Goal: Task Accomplishment & Management: Manage account settings

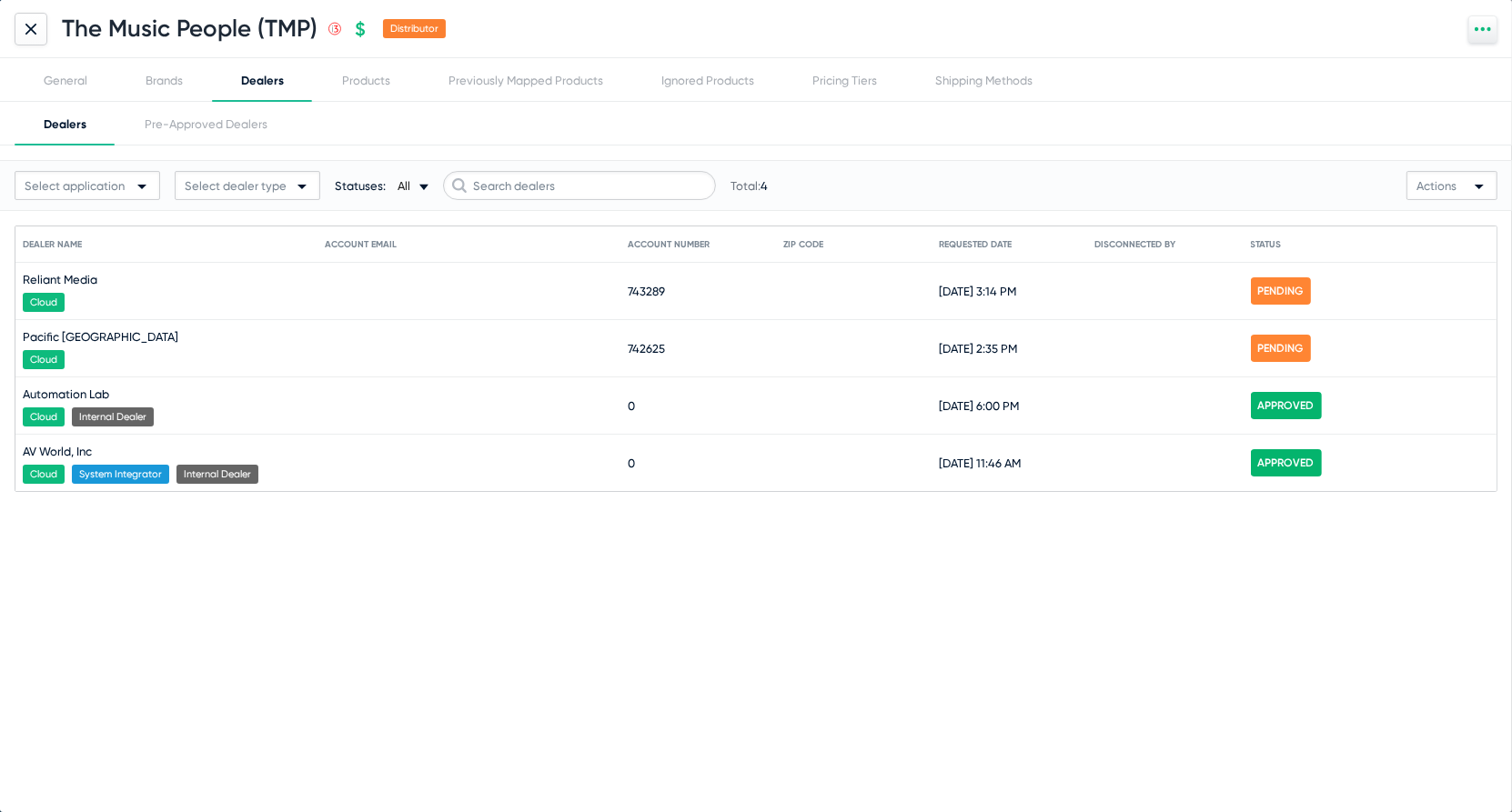
click at [29, 33] on icon at bounding box center [31, 29] width 11 height 11
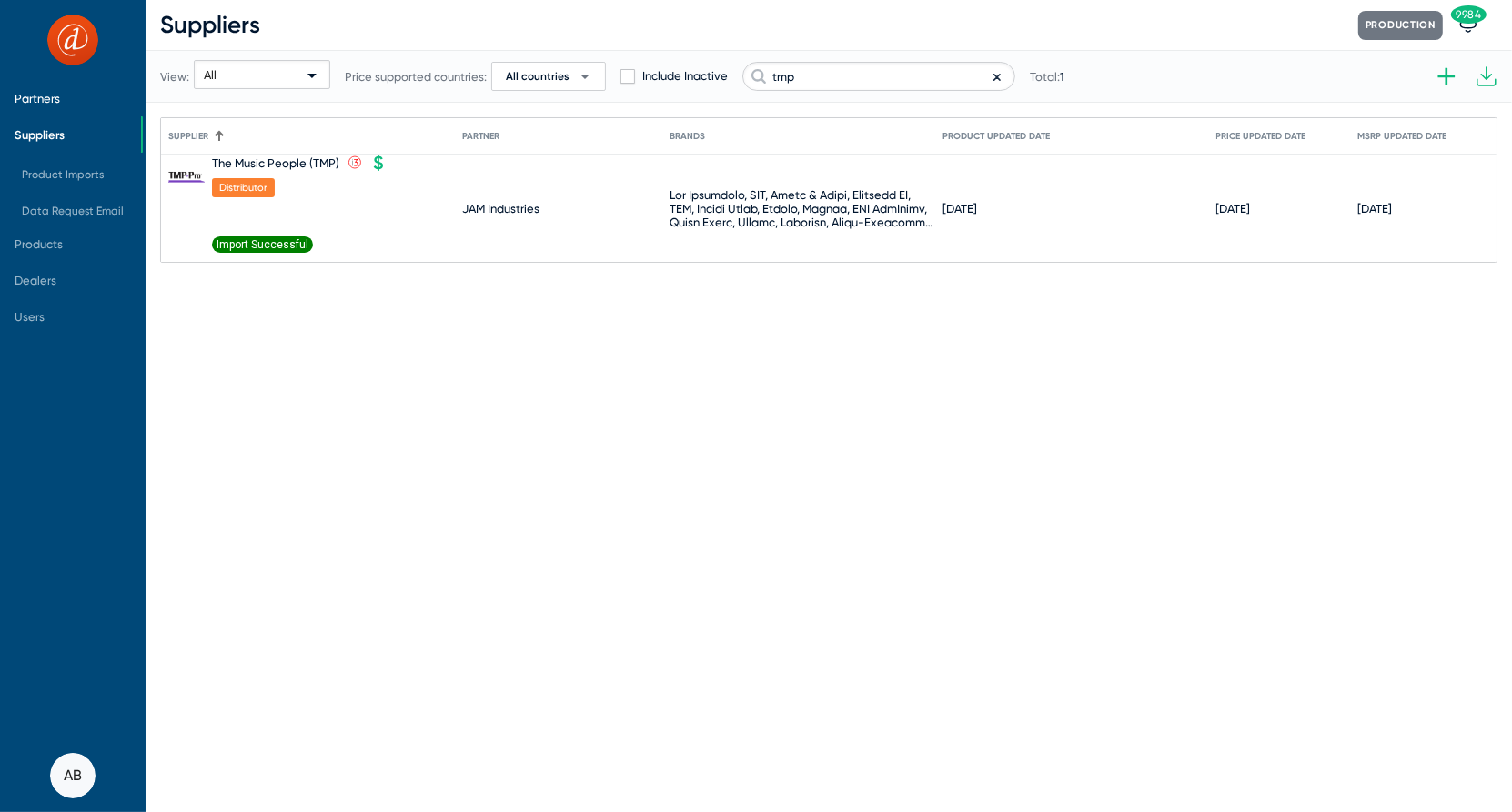
click at [55, 99] on span "Partners" at bounding box center [37, 99] width 46 height 13
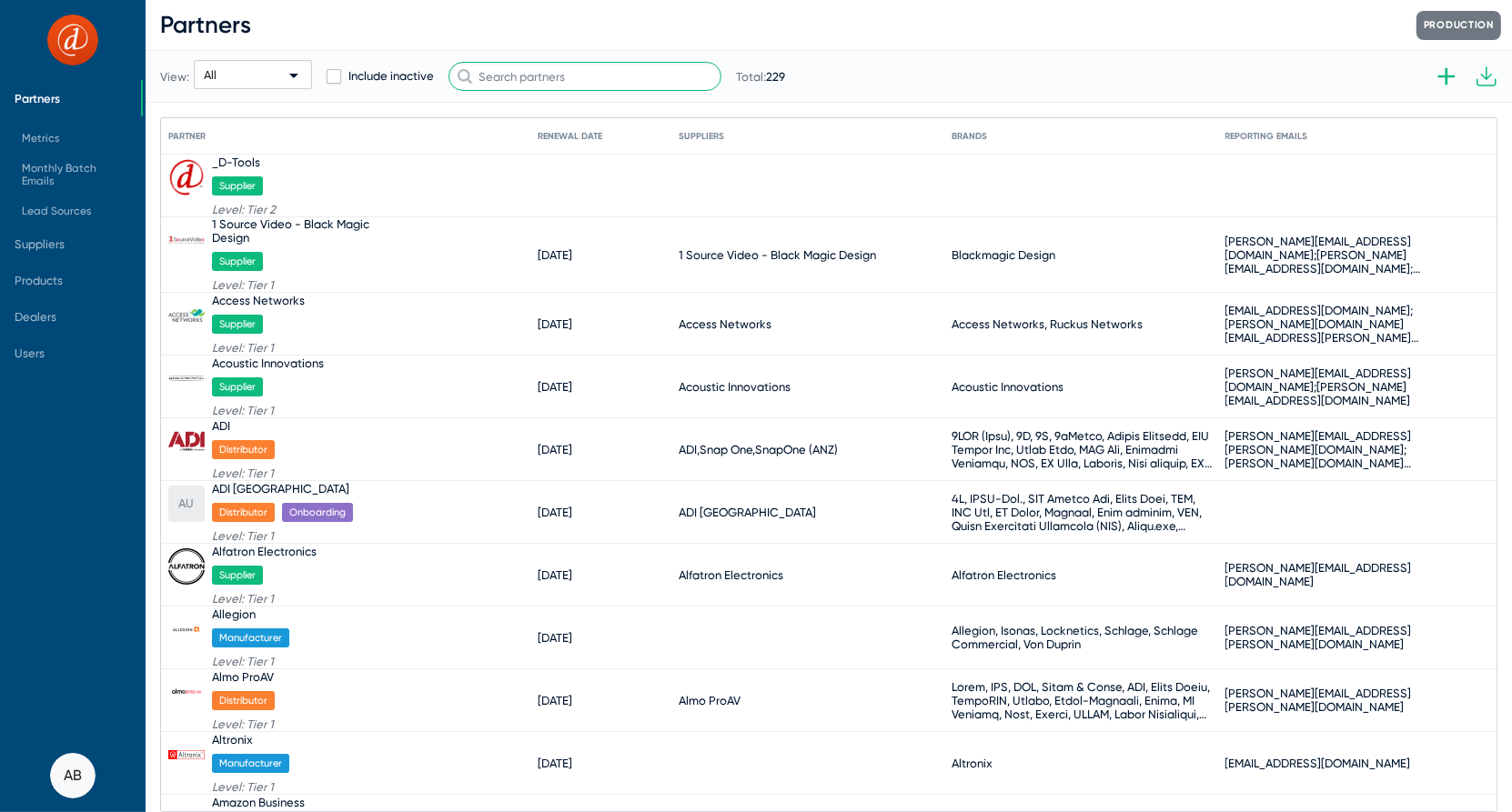
click at [659, 82] on input "text" at bounding box center [584, 77] width 273 height 29
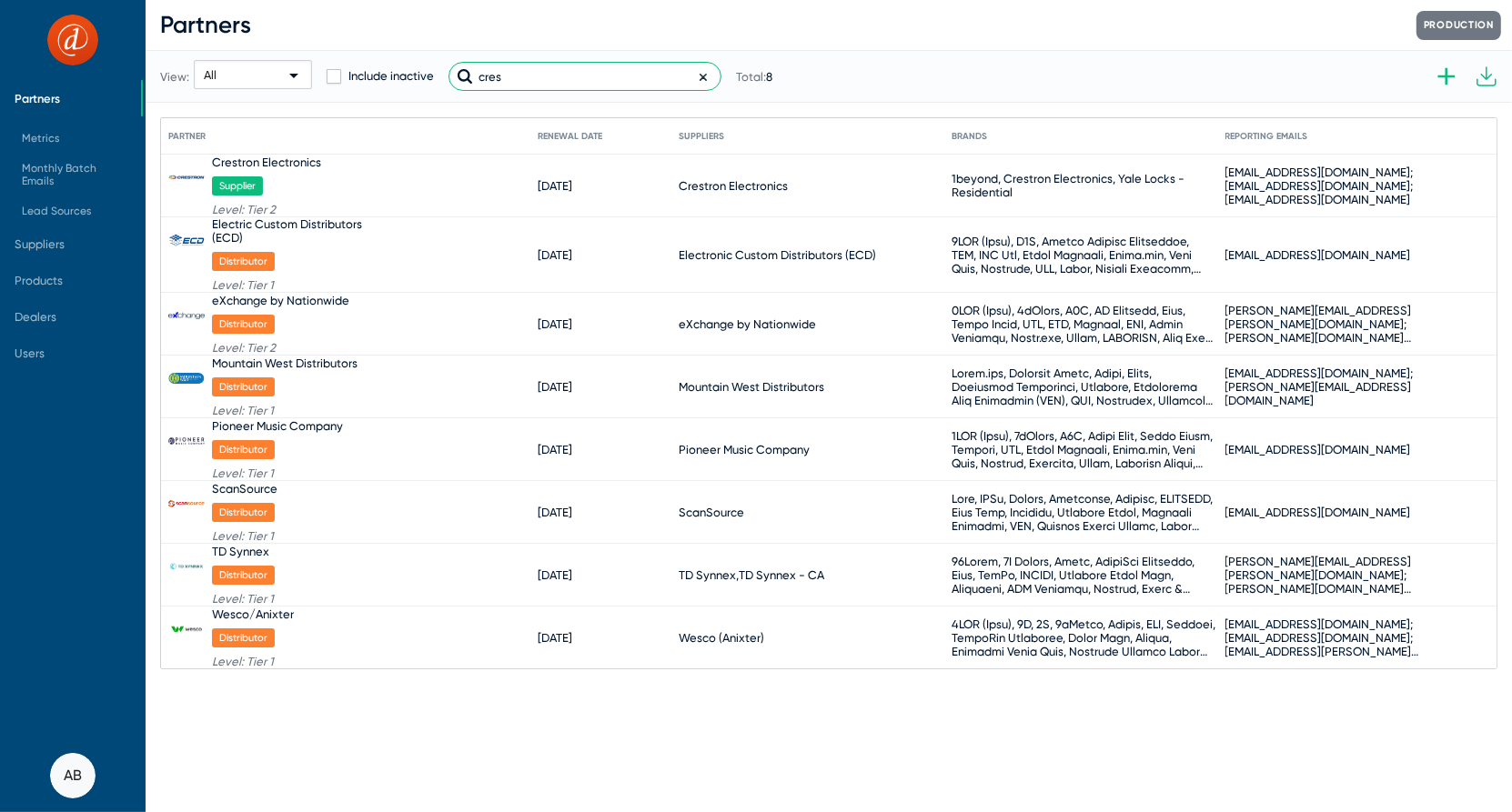
type input "cres"
click at [254, 165] on div "Crestron Electronics" at bounding box center [267, 163] width 109 height 13
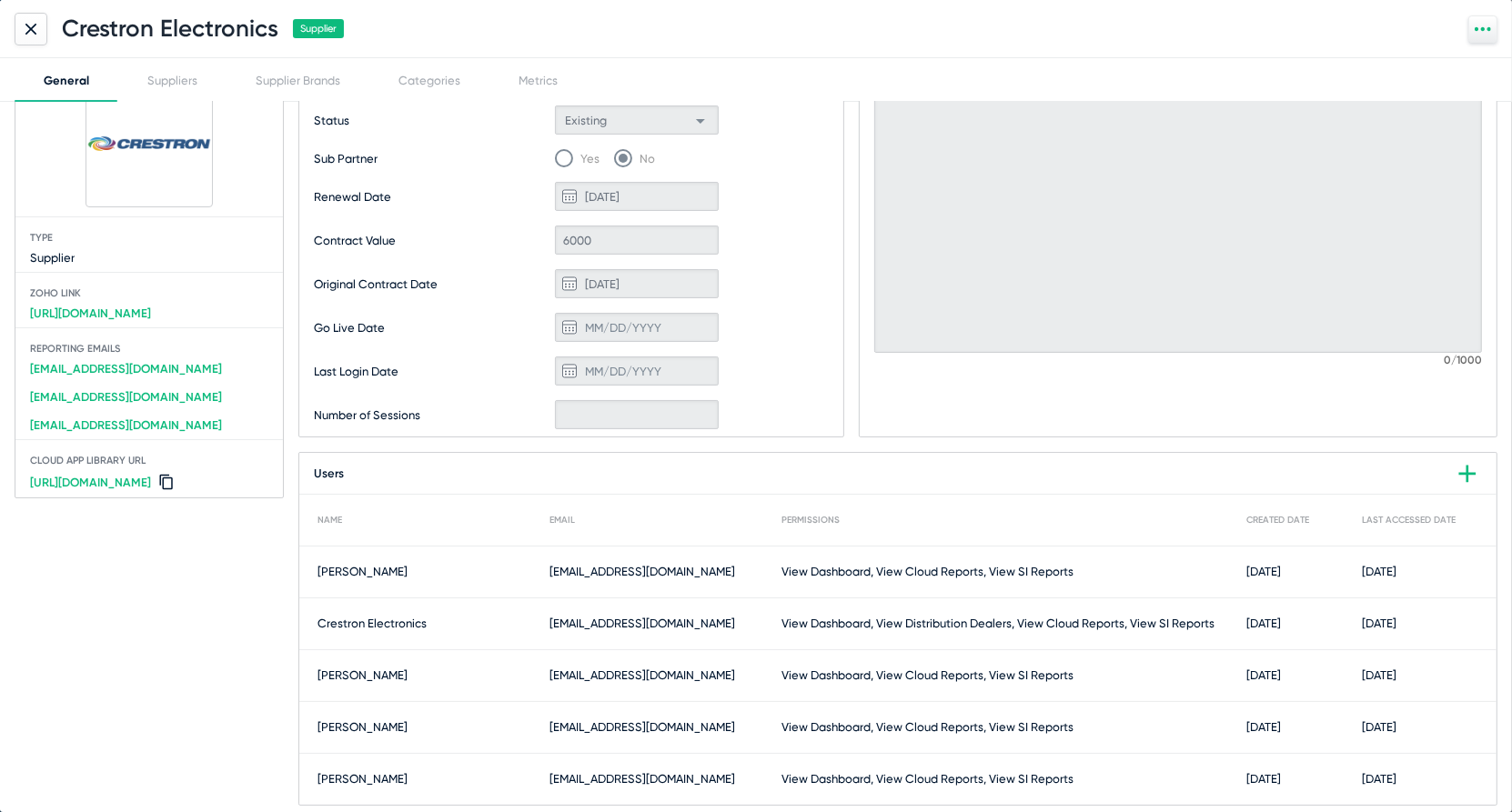
scroll to position [109, 0]
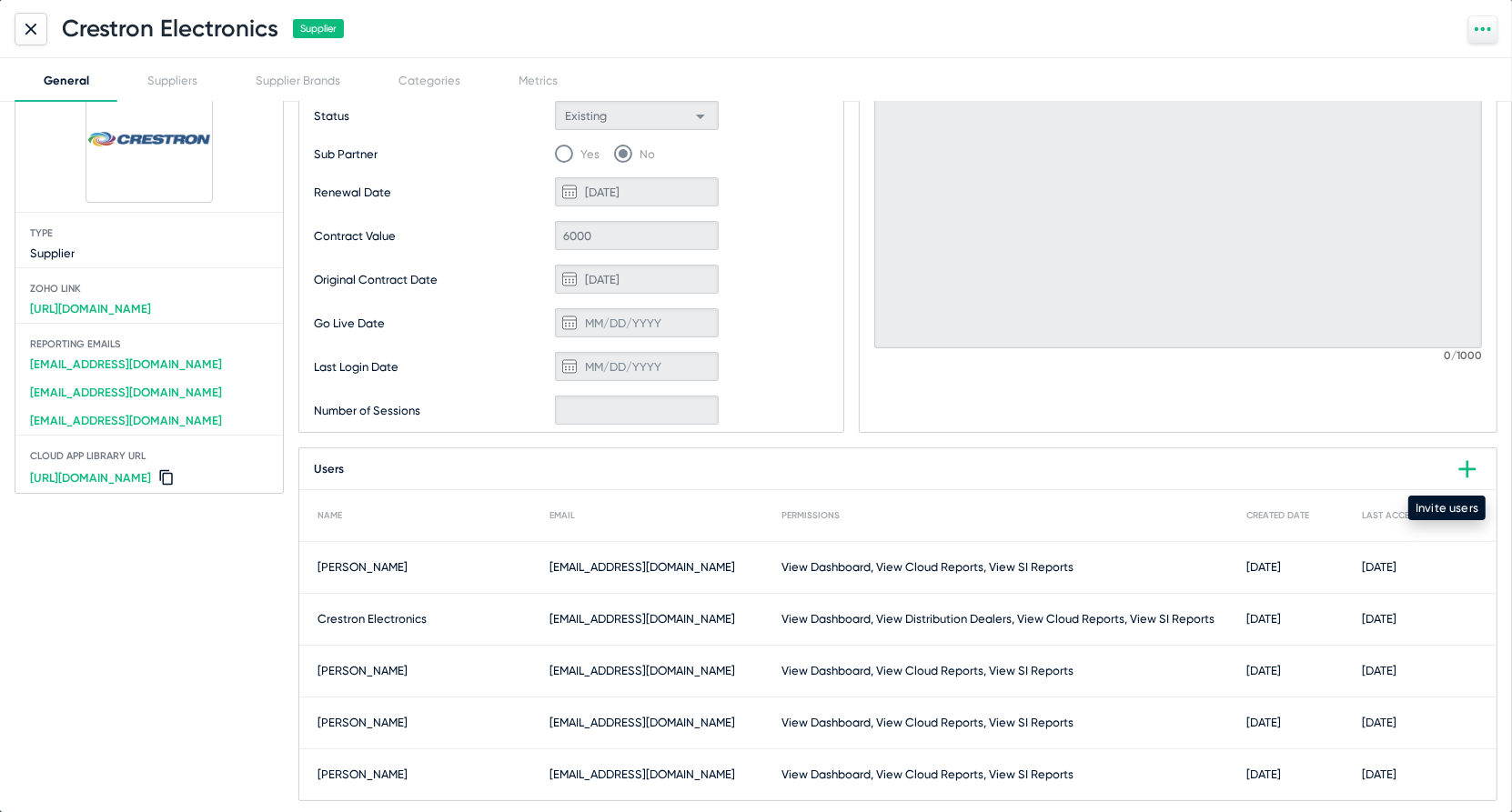
click at [1457, 472] on icon at bounding box center [1467, 470] width 29 height 29
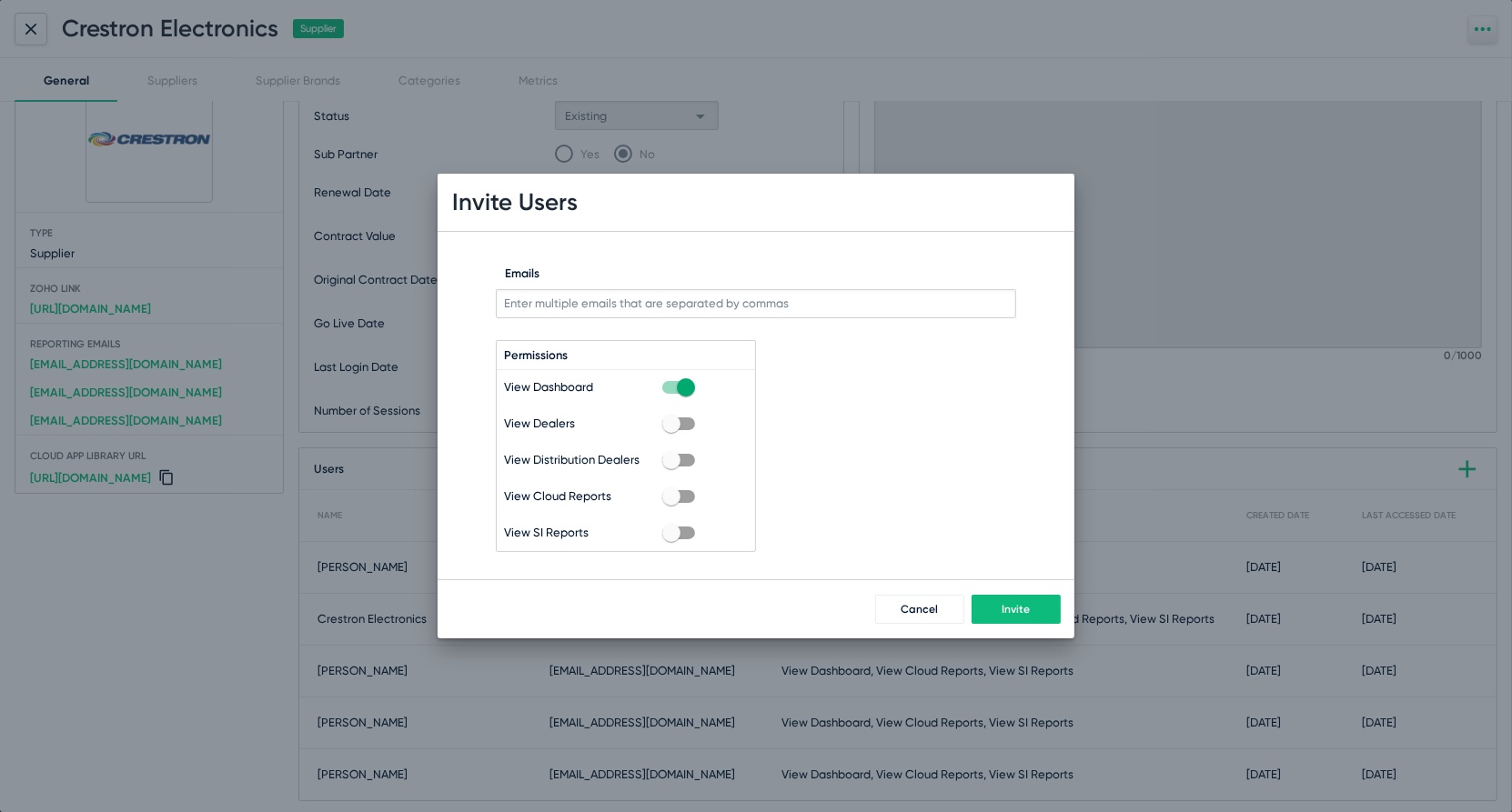
click at [656, 312] on input "Emails" at bounding box center [756, 303] width 520 height 29
paste input "[EMAIL_ADDRESS][DOMAIN_NAME]"
type input "[EMAIL_ADDRESS][DOMAIN_NAME]"
click at [693, 417] on label at bounding box center [678, 424] width 33 height 22
click at [671, 430] on input "checkbox" at bounding box center [670, 430] width 1 height 1
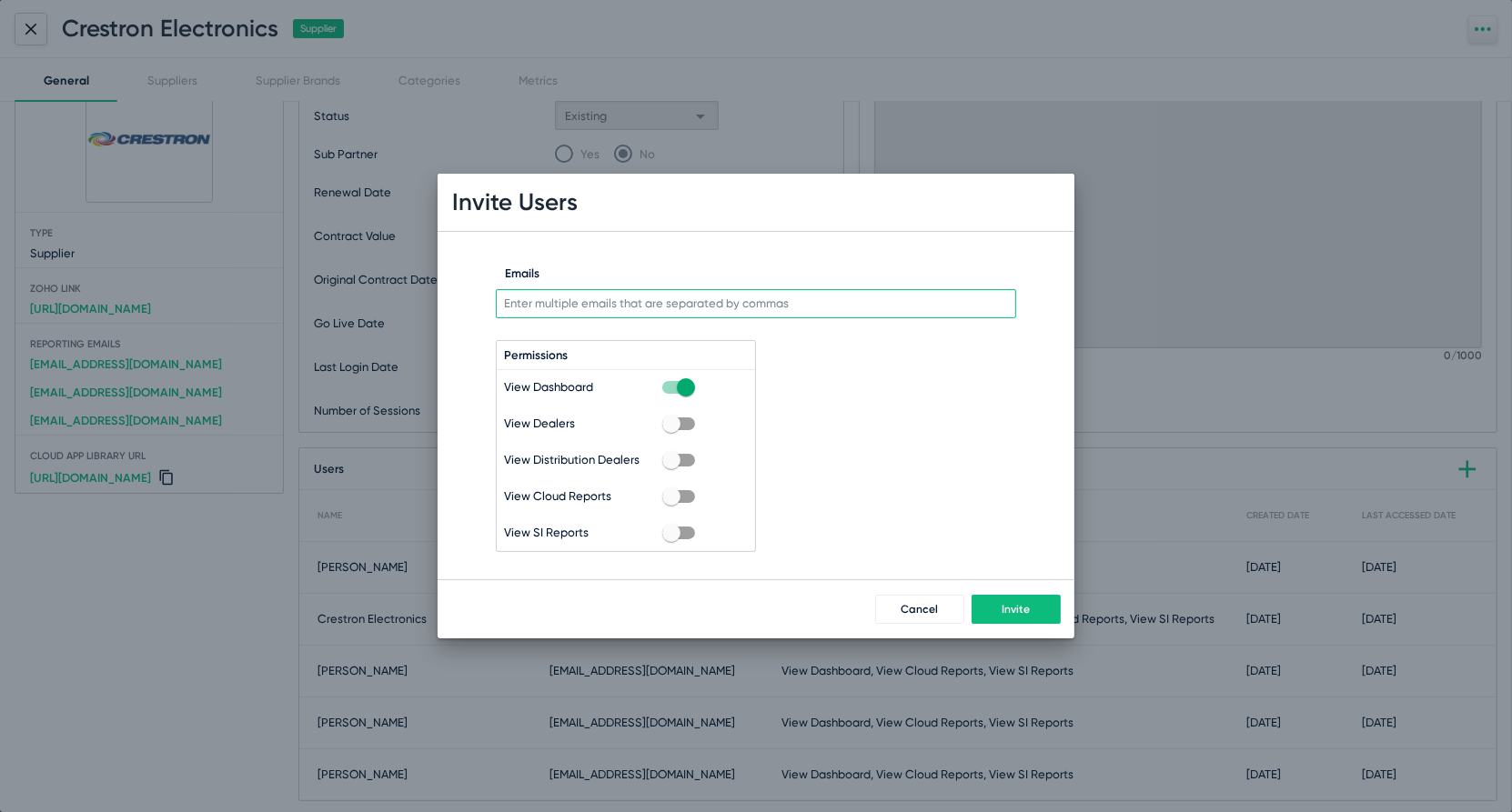
checkbox input "true"
click at [693, 447] on div "View Dashboard View Dealers View Distribution Dealers View Cloud Reports View S…" at bounding box center [625, 460] width 244 height 167
click at [693, 461] on span at bounding box center [678, 460] width 33 height 12
click at [671, 467] on input "checkbox" at bounding box center [670, 467] width 1 height 1
checkbox input "true"
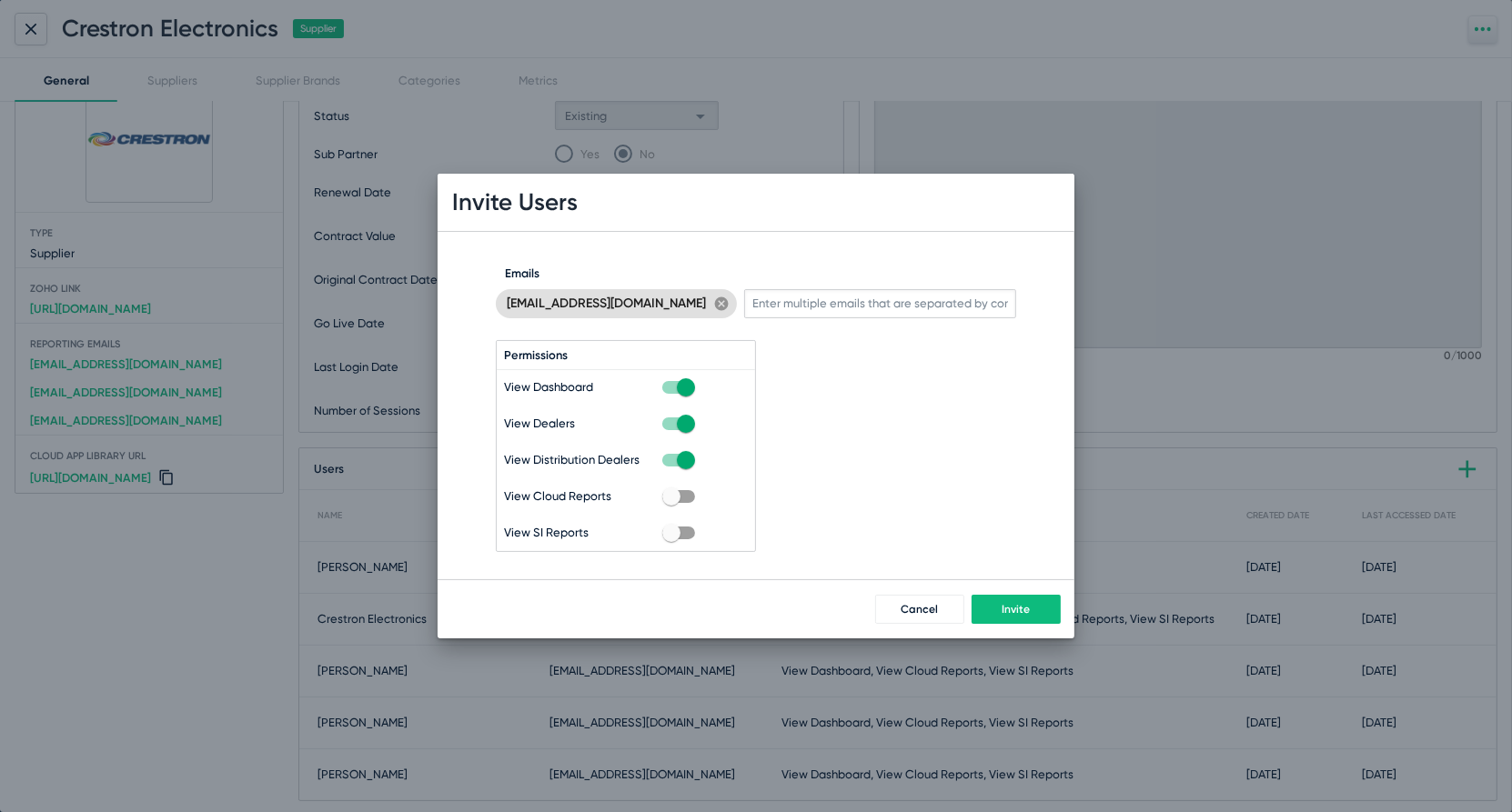
click at [696, 492] on div "View Cloud Reports" at bounding box center [625, 496] width 244 height 22
click at [688, 496] on span at bounding box center [678, 496] width 33 height 12
click at [671, 503] on input "checkbox" at bounding box center [670, 503] width 1 height 1
checkbox input "true"
click at [689, 529] on span at bounding box center [678, 533] width 33 height 12
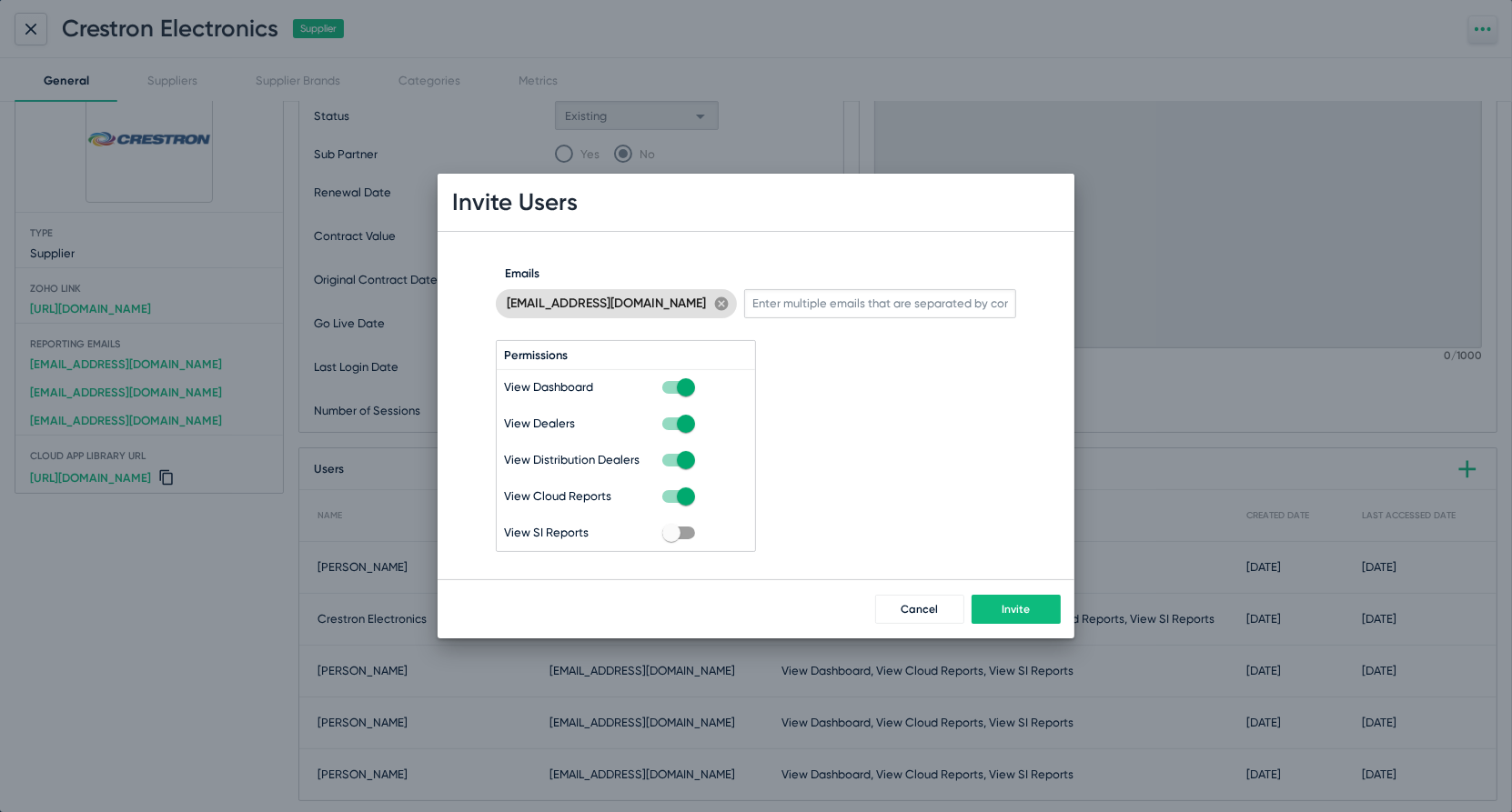
click at [671, 539] on input "checkbox" at bounding box center [670, 539] width 1 height 1
checkbox input "true"
click at [1030, 604] on button "Invite" at bounding box center [1016, 609] width 89 height 29
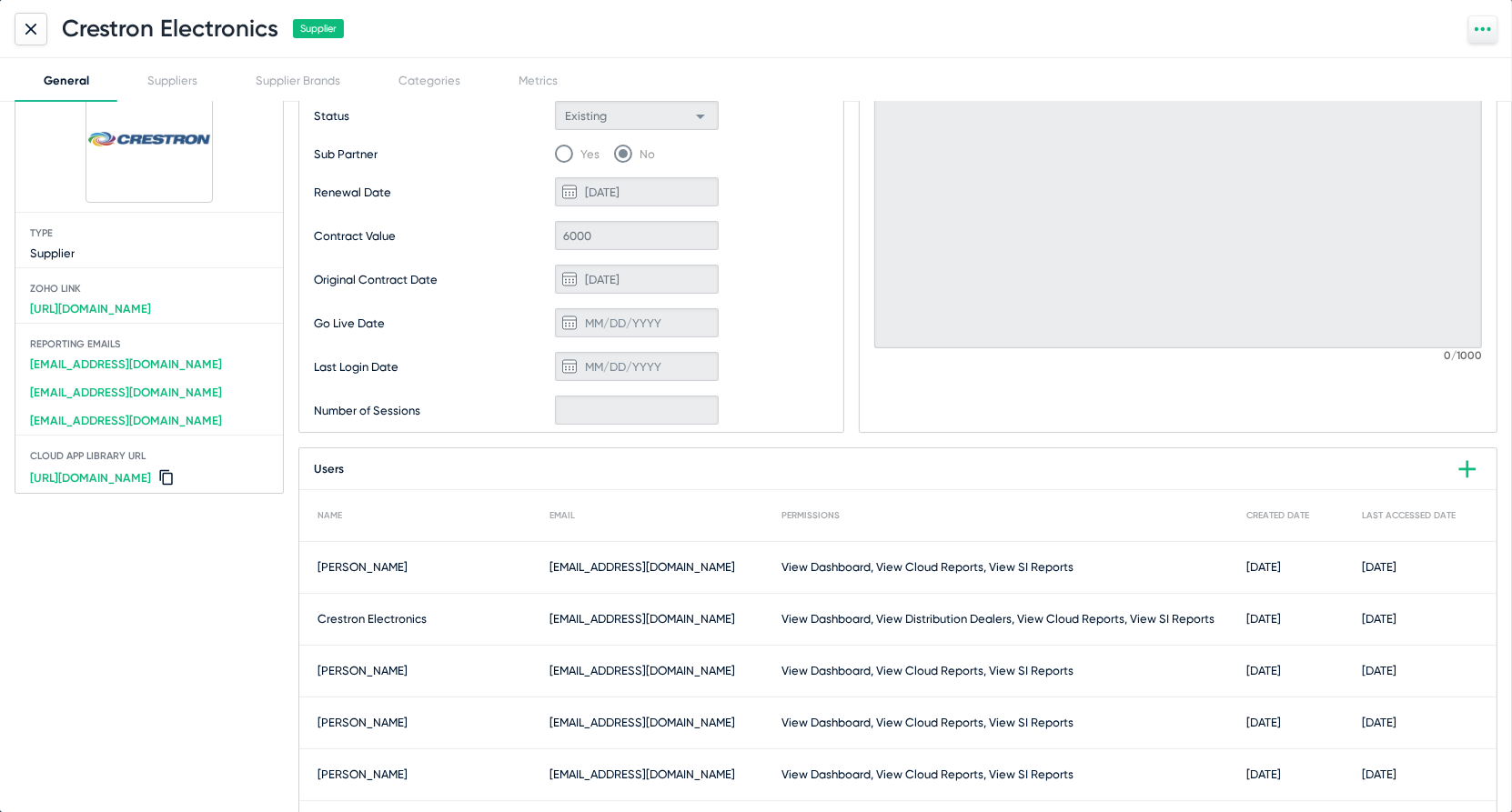
click at [26, 25] on icon at bounding box center [31, 29] width 11 height 11
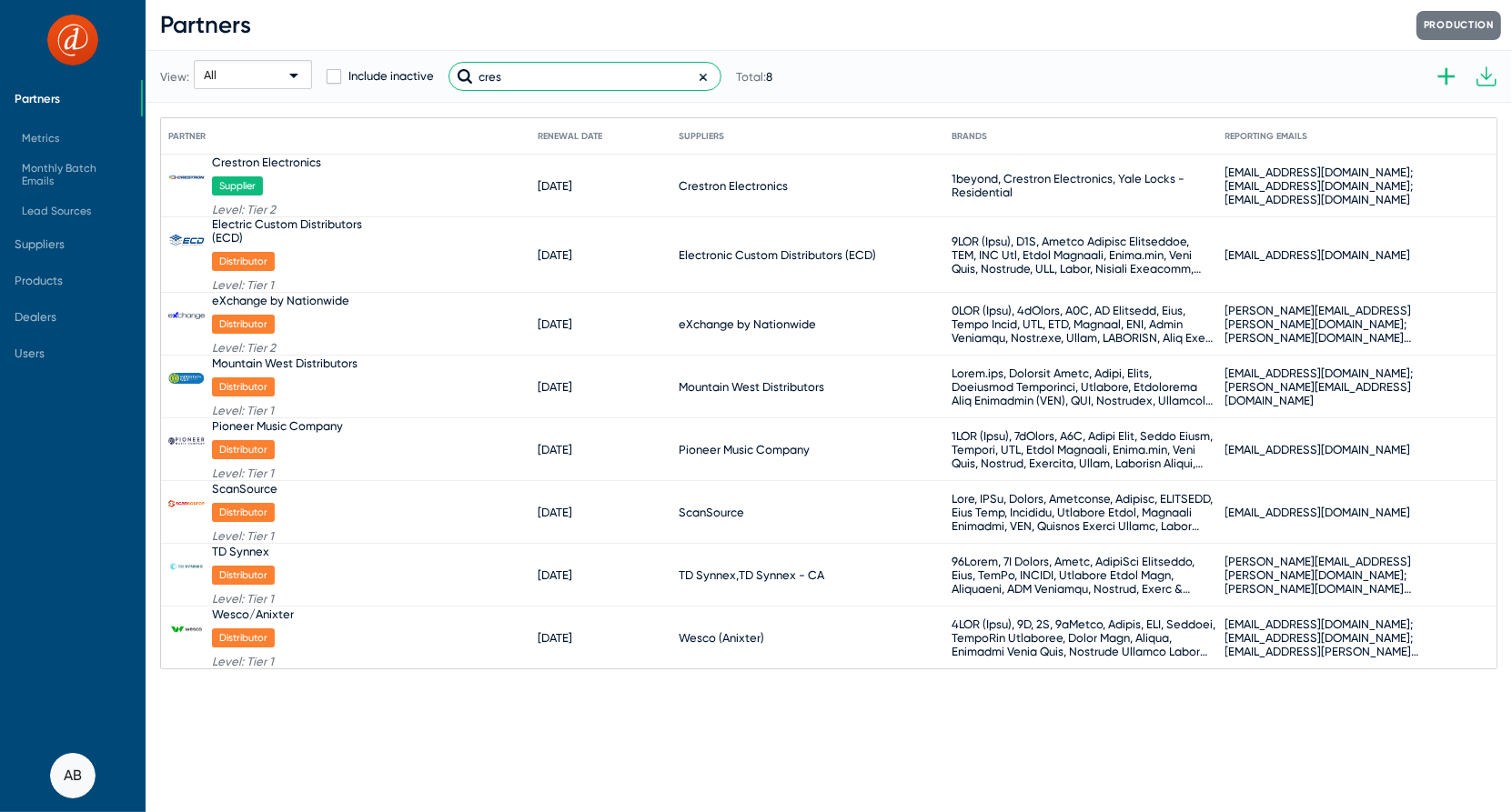
click at [642, 81] on input "cres" at bounding box center [584, 77] width 273 height 29
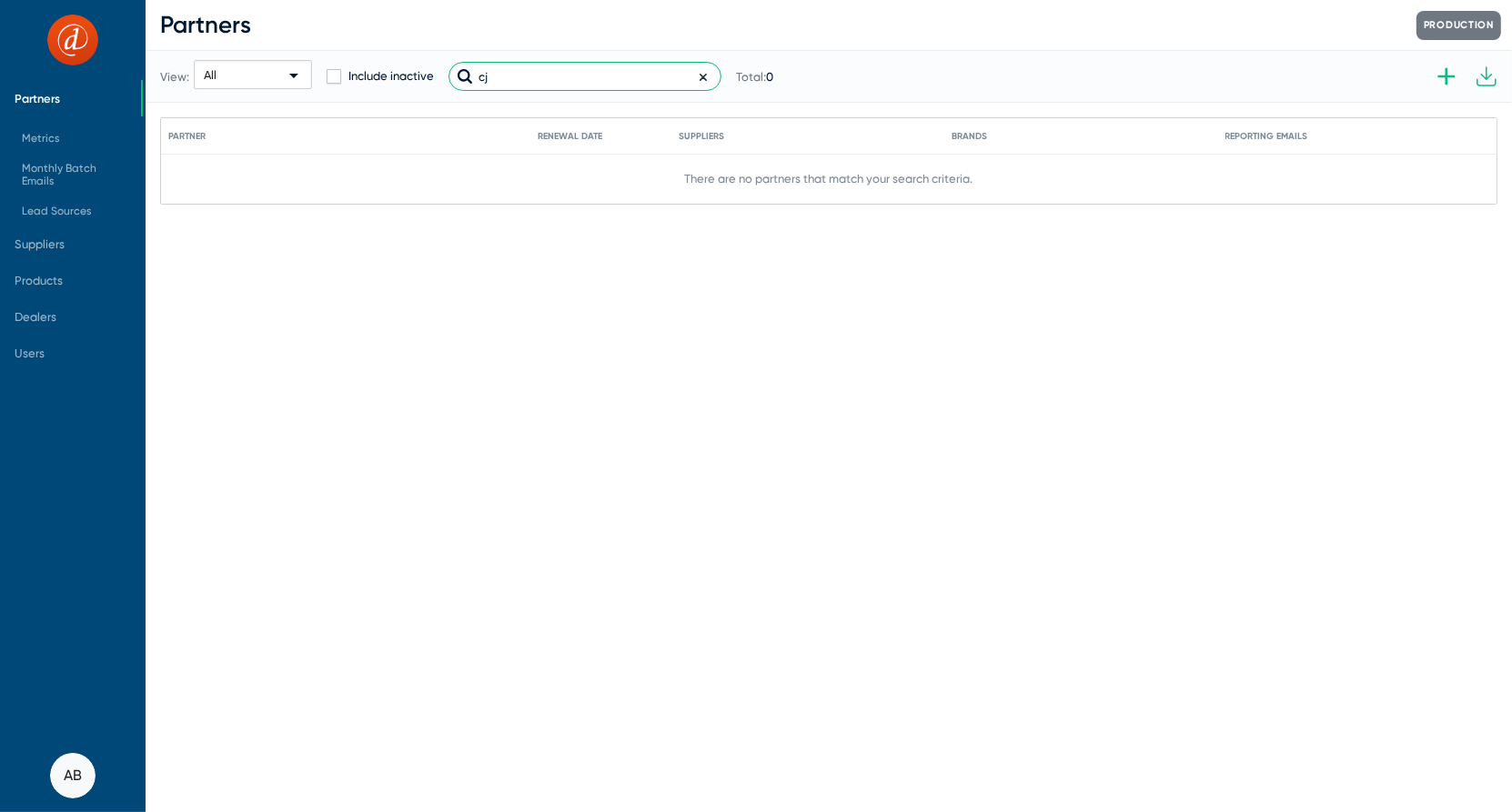
type input "c"
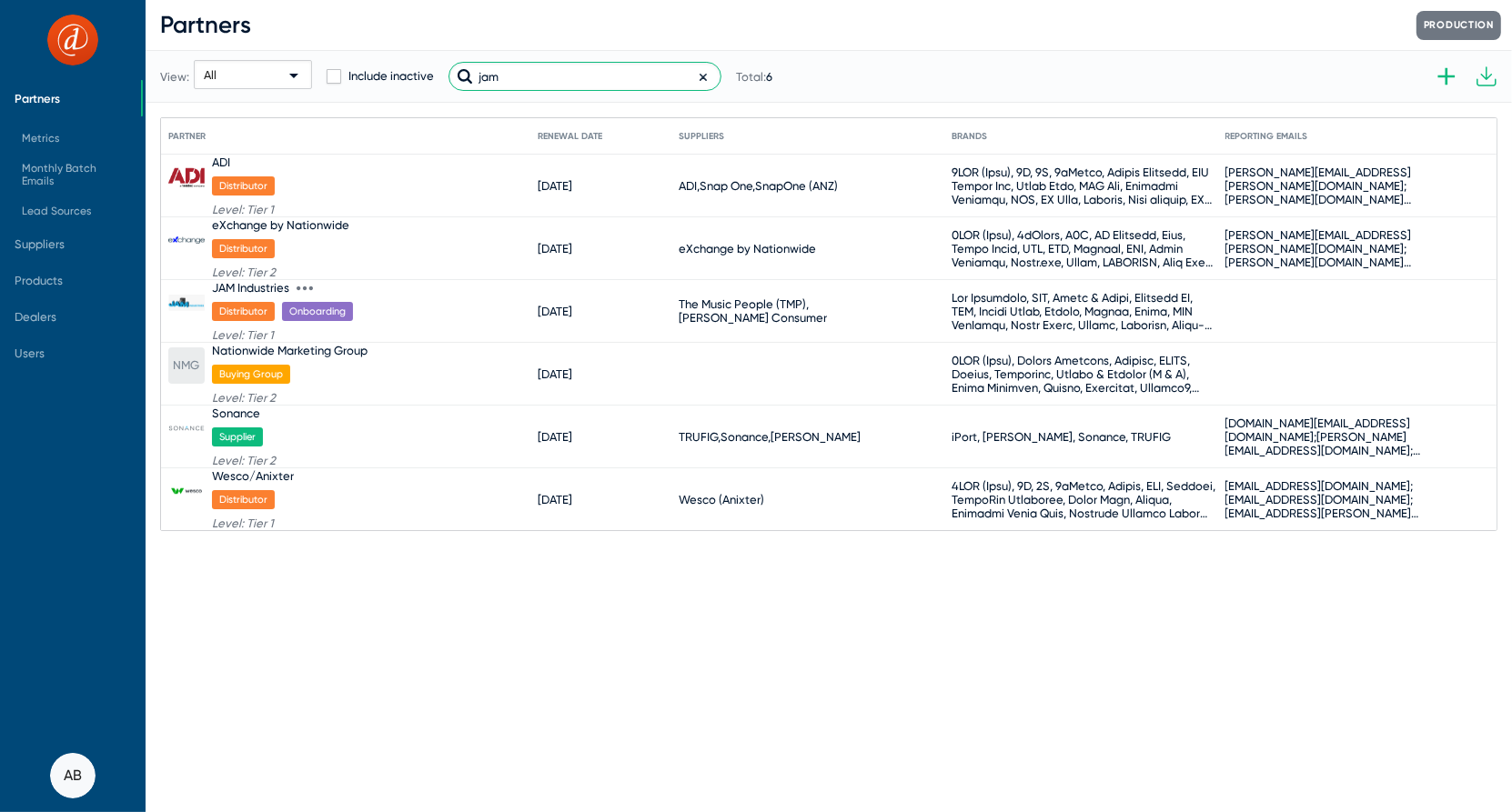
type input "jam"
click at [246, 288] on div "JAM Industries" at bounding box center [251, 288] width 77 height 13
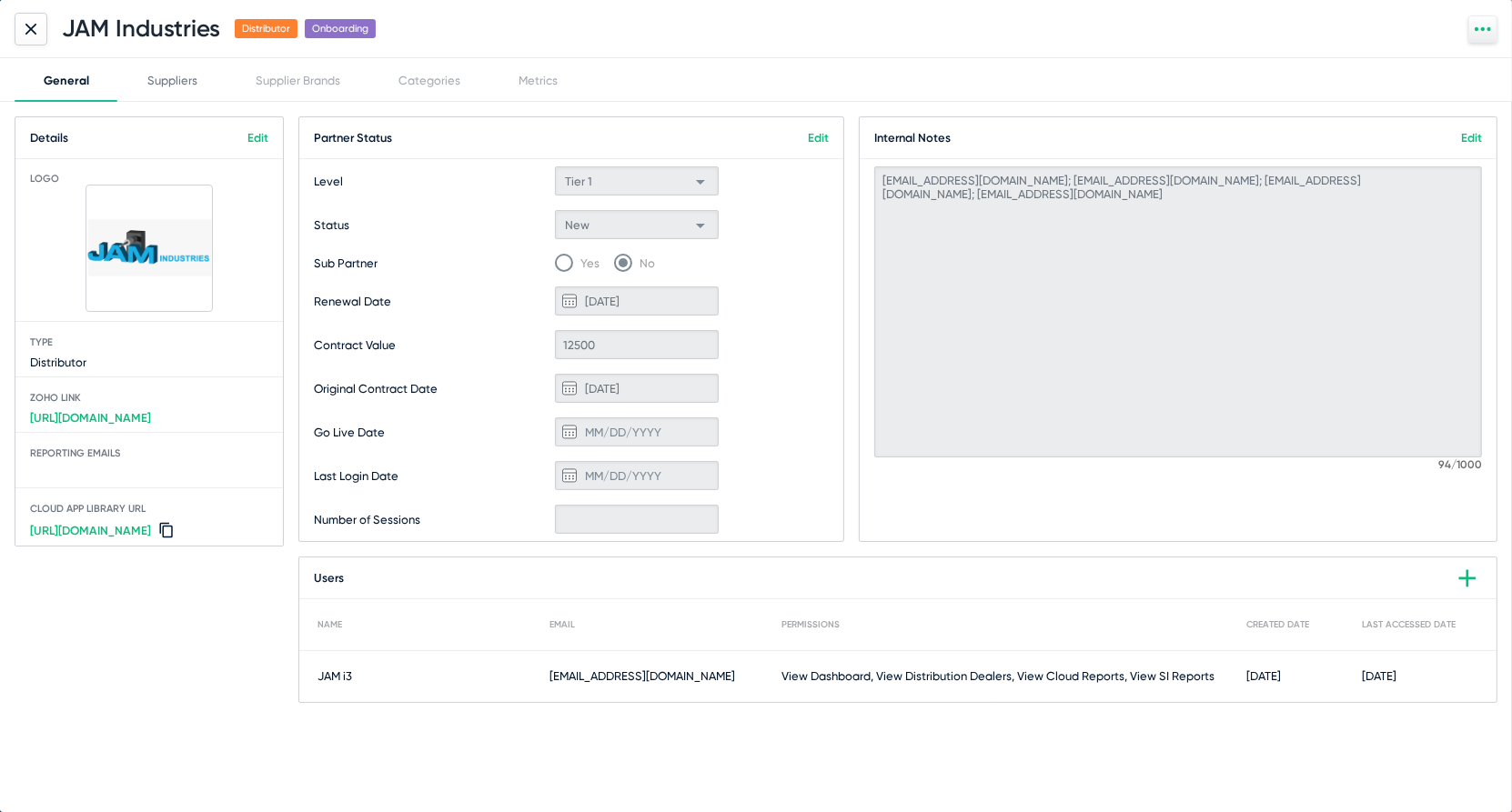
click at [161, 77] on div "Suppliers" at bounding box center [172, 80] width 50 height 13
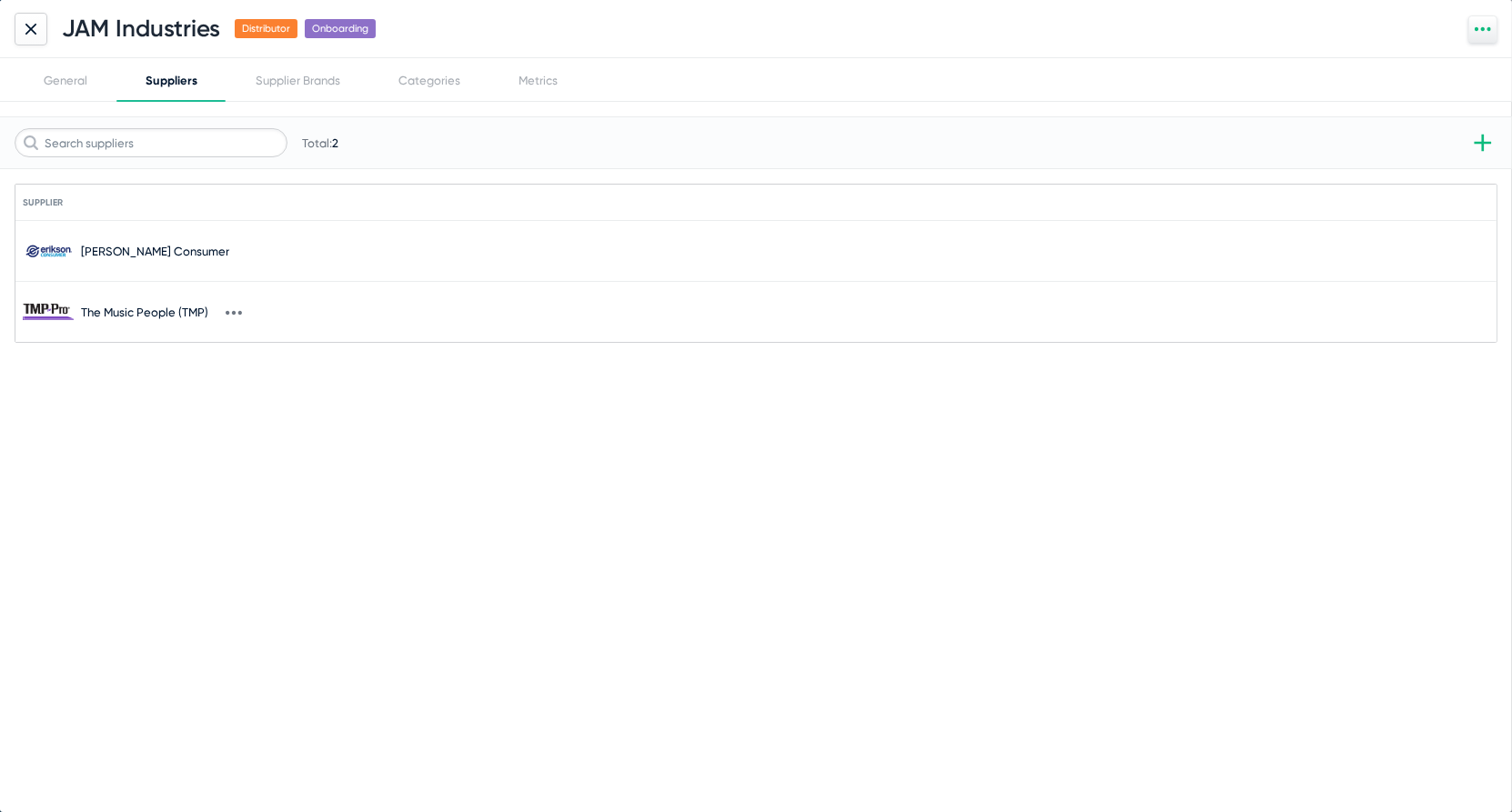
click at [151, 306] on div "The Music People (TMP)" at bounding box center [144, 313] width 127 height 13
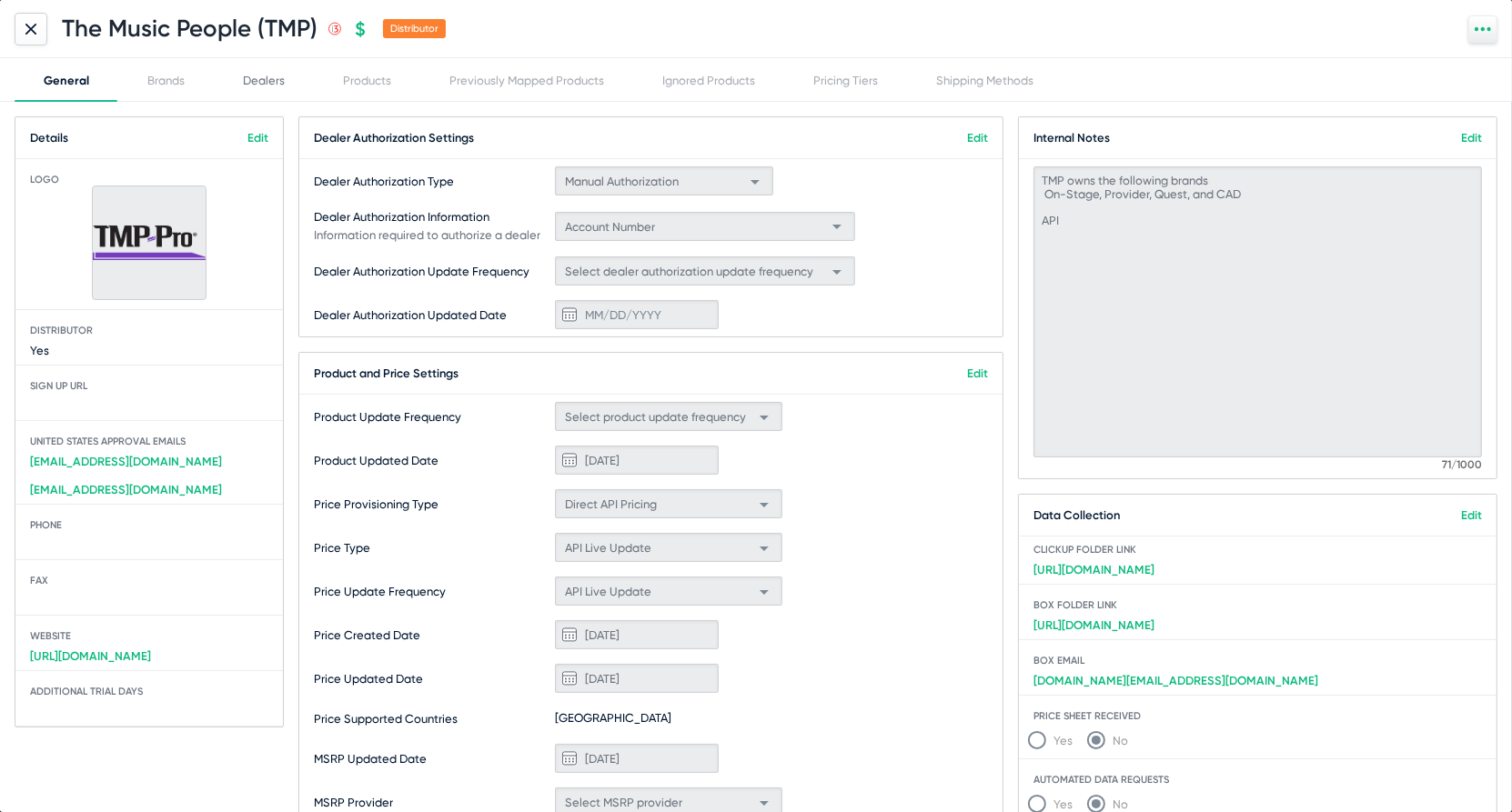
click at [250, 74] on div "Dealers" at bounding box center [264, 80] width 42 height 13
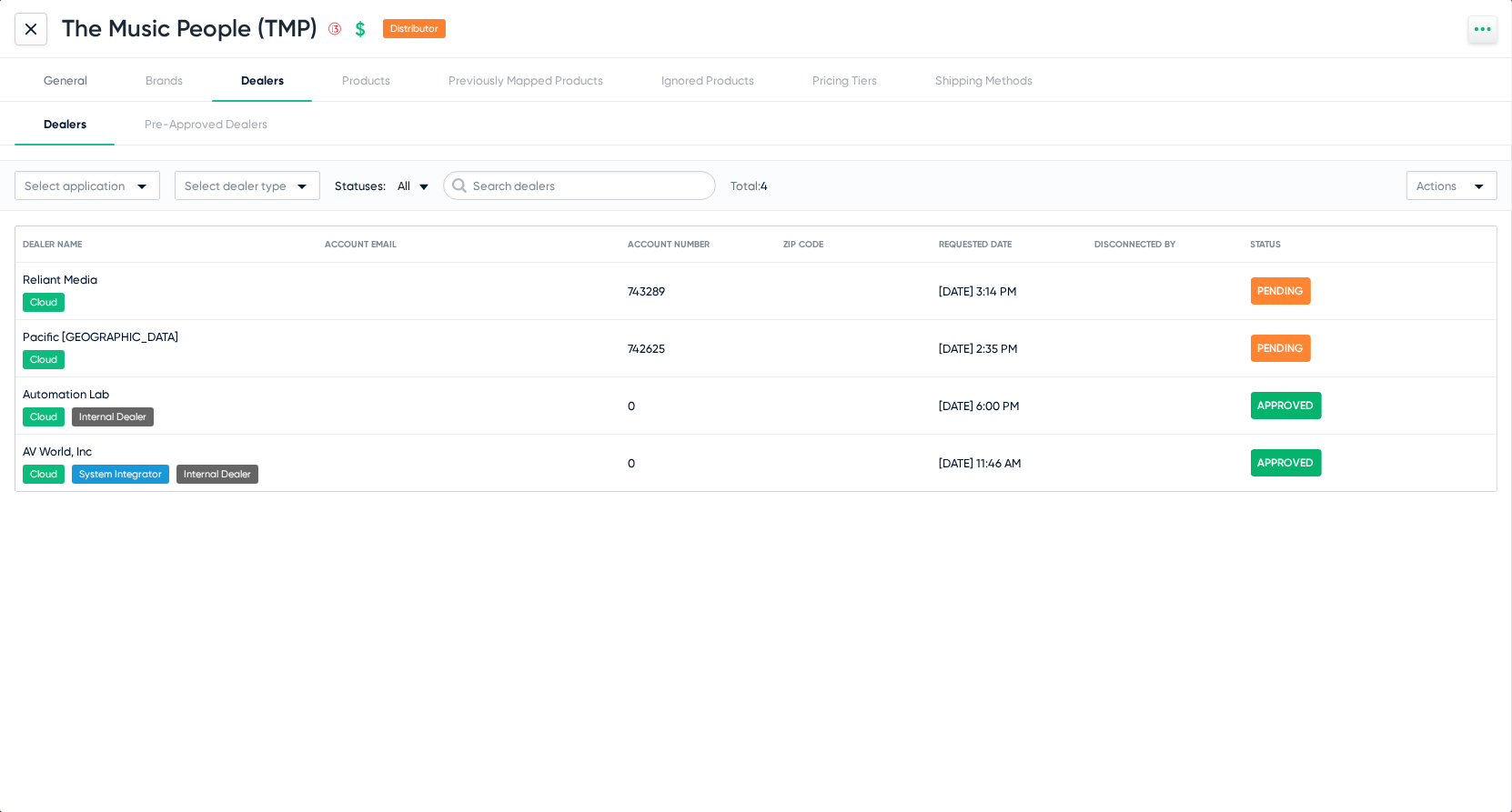
click at [54, 79] on div "General" at bounding box center [66, 80] width 44 height 13
